Goal: Information Seeking & Learning: Learn about a topic

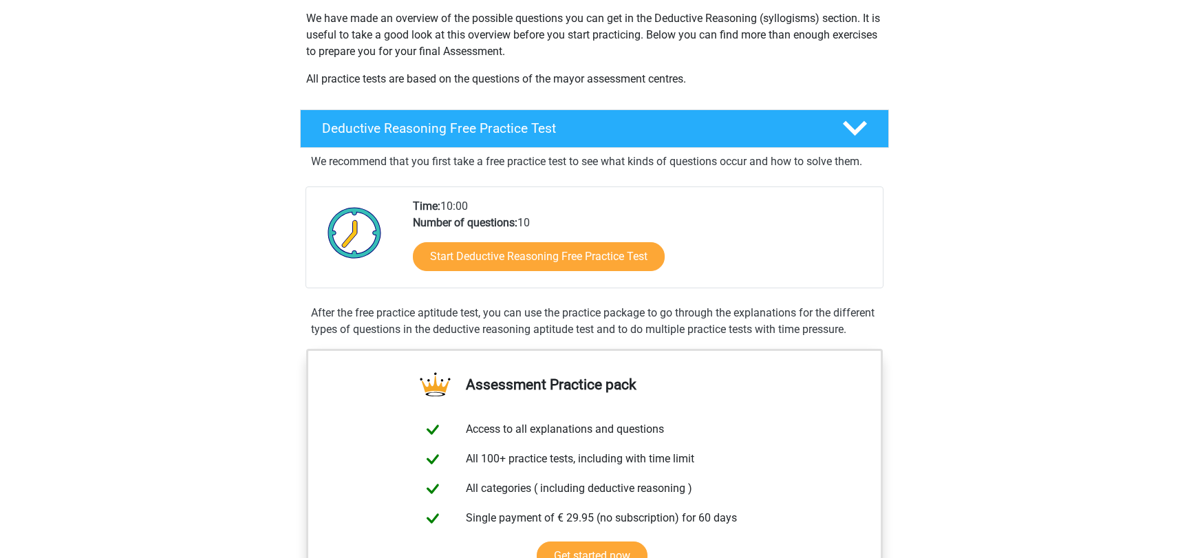
scroll to position [223, 0]
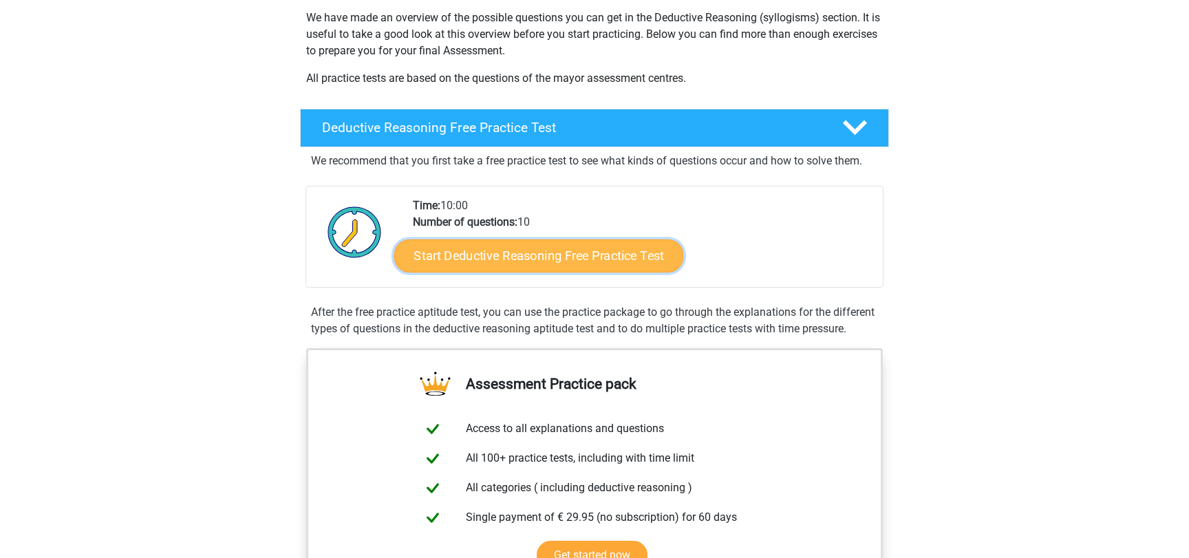
click at [520, 260] on link "Start Deductive Reasoning Free Practice Test" at bounding box center [539, 255] width 290 height 33
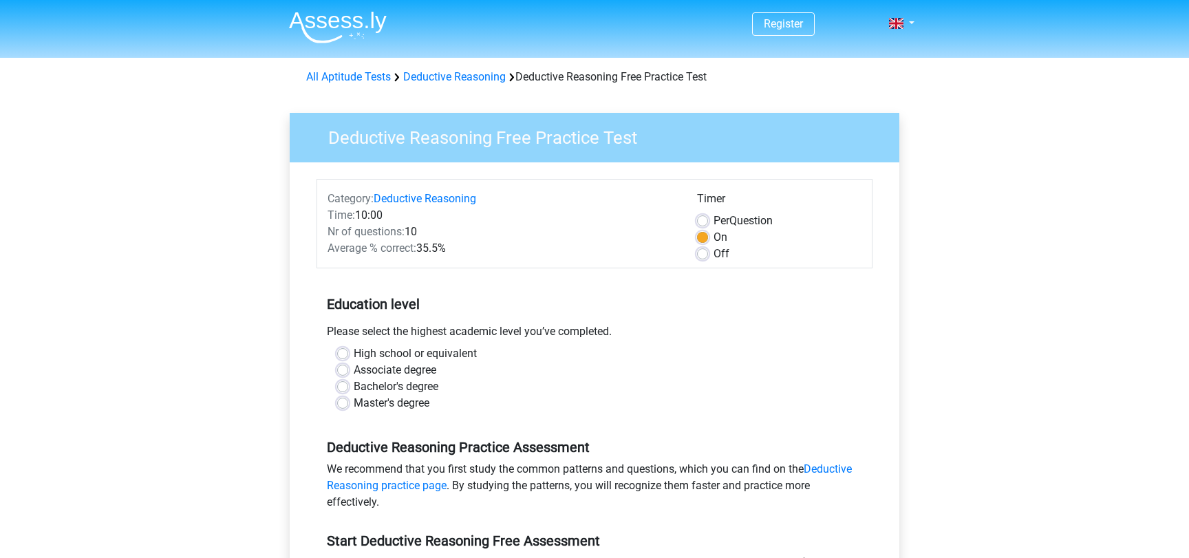
click at [422, 354] on label "High school or equivalent" at bounding box center [415, 353] width 123 height 17
click at [348, 354] on input "High school or equivalent" at bounding box center [342, 352] width 11 height 14
radio input "true"
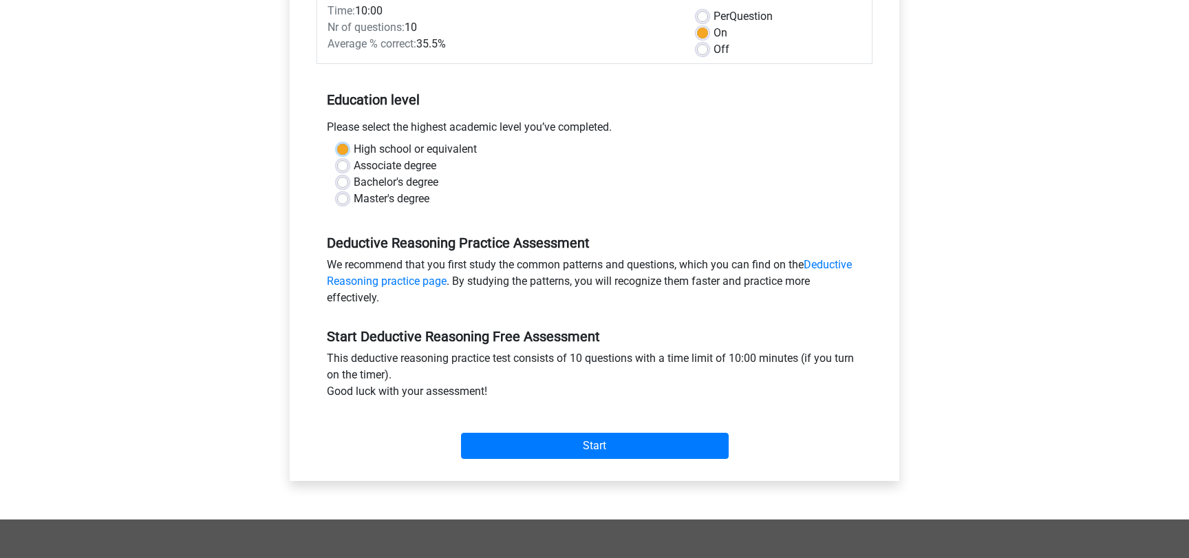
scroll to position [297, 0]
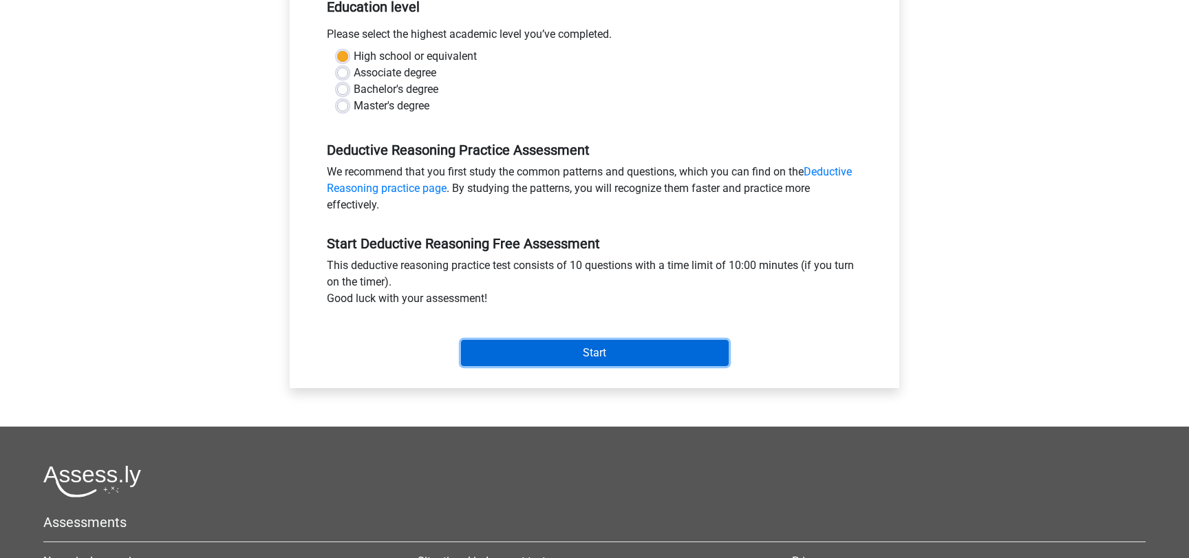
click at [634, 353] on input "Start" at bounding box center [595, 353] width 268 height 26
